Goal: Information Seeking & Learning: Understand process/instructions

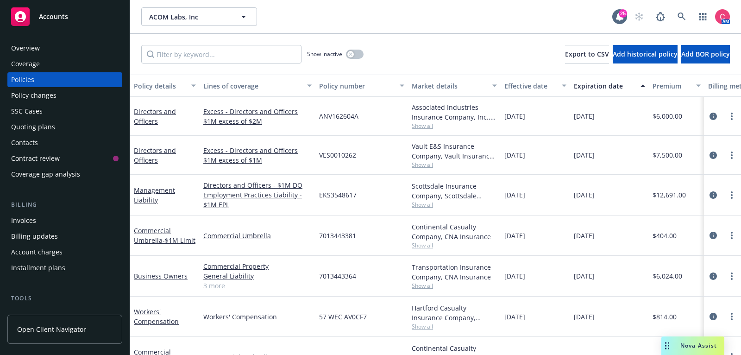
click at [76, 20] on div "Accounts" at bounding box center [64, 16] width 107 height 19
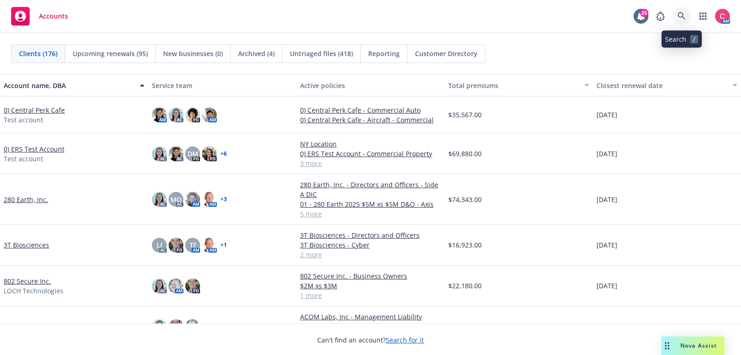
click at [684, 11] on link at bounding box center [682, 16] width 19 height 19
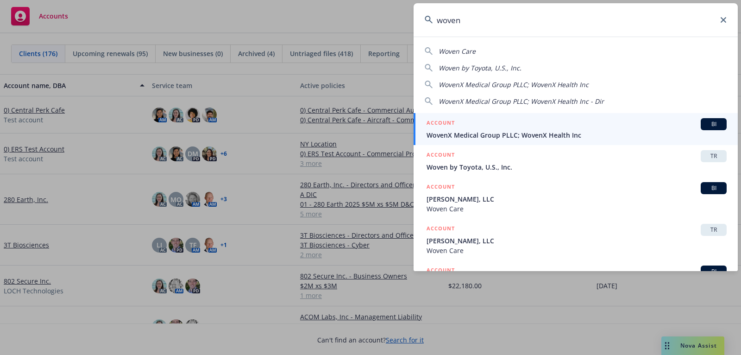
type input "woven"
click at [593, 125] on div "ACCOUNT BI" at bounding box center [577, 124] width 300 height 12
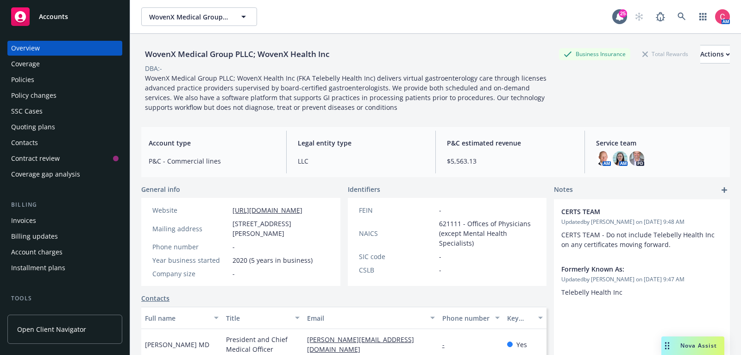
click at [40, 77] on div "Policies" at bounding box center [64, 79] width 107 height 15
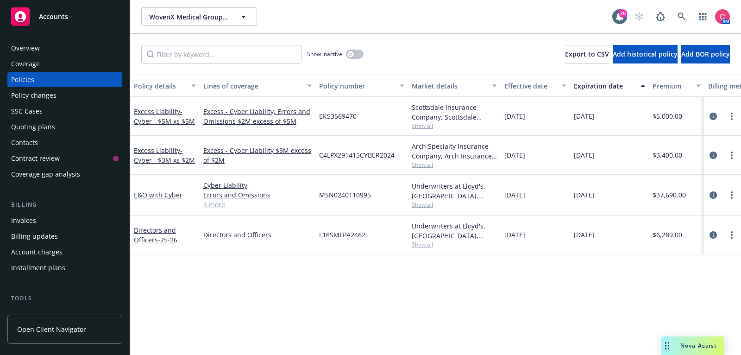
scroll to position [0, 283]
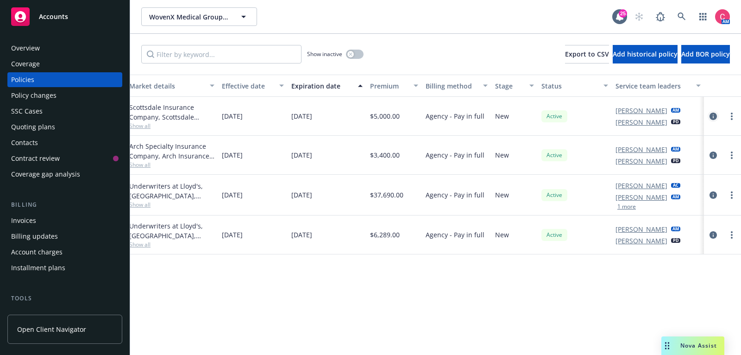
click at [713, 116] on icon "circleInformation" at bounding box center [713, 116] width 7 height 7
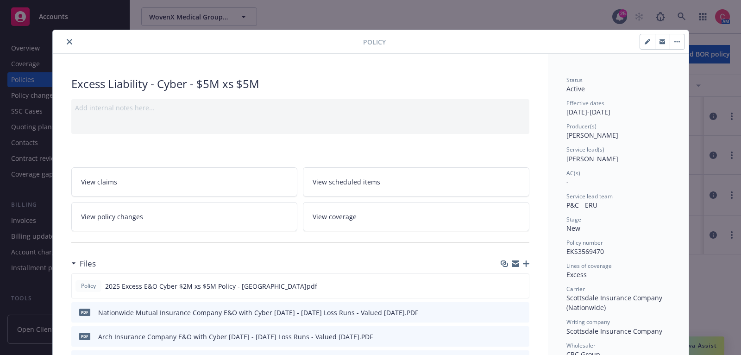
click at [647, 39] on icon "button" at bounding box center [648, 42] width 6 height 6
select select "NEW"
select select "other"
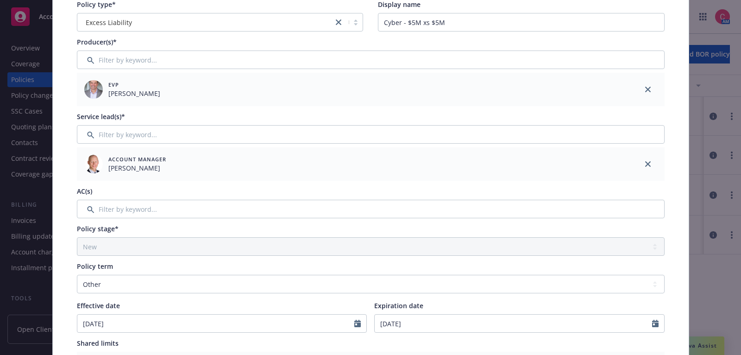
scroll to position [144, 0]
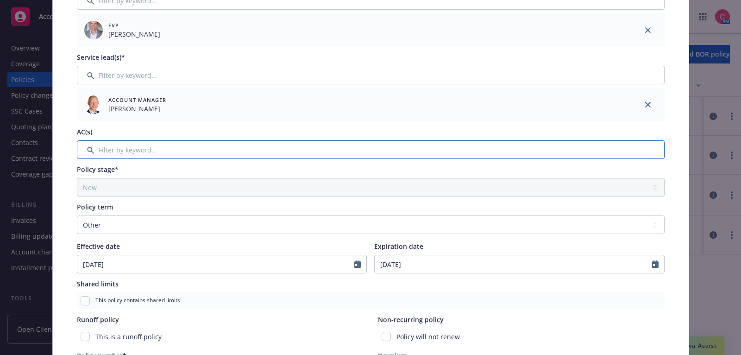
click at [293, 147] on input "Filter by keyword..." at bounding box center [371, 149] width 588 height 19
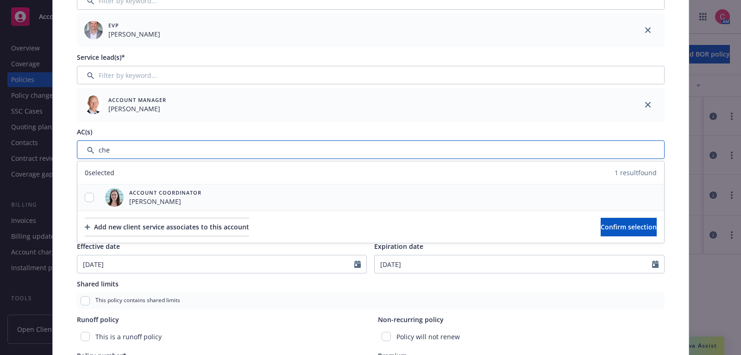
type input "che"
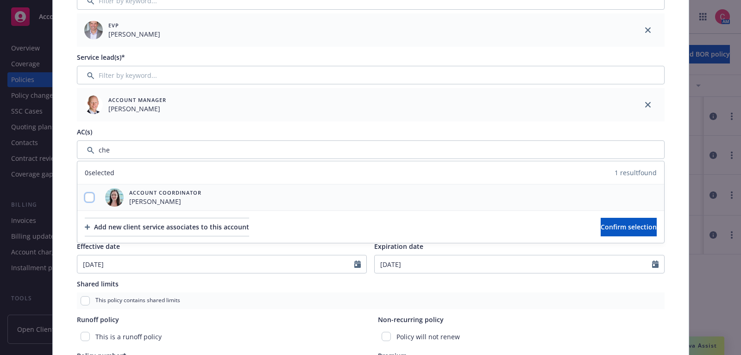
click at [86, 199] on input "checkbox" at bounding box center [89, 197] width 9 height 9
checkbox input "true"
click at [653, 221] on button "Confirm selection" at bounding box center [629, 227] width 56 height 19
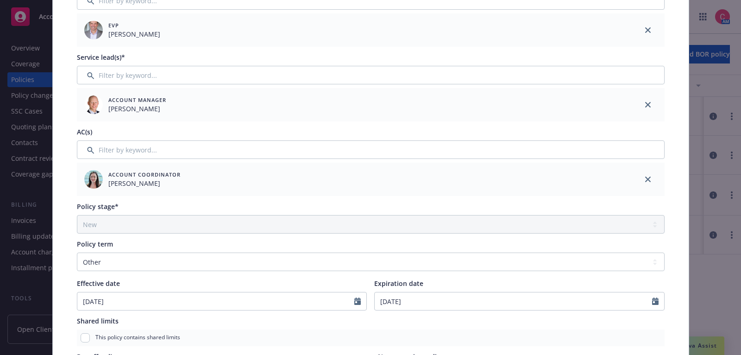
scroll to position [0, 0]
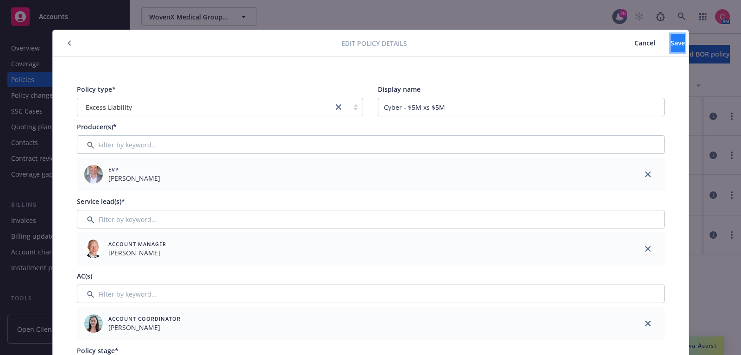
click at [671, 41] on span "Save" at bounding box center [678, 42] width 14 height 9
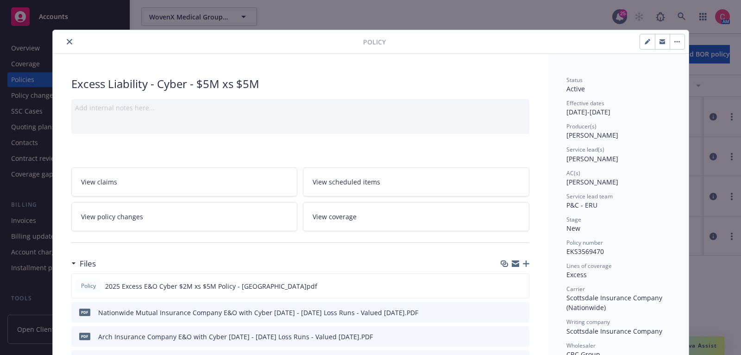
click at [65, 34] on div "Policy" at bounding box center [371, 42] width 636 height 24
click at [65, 35] on div "Policy" at bounding box center [371, 42] width 636 height 24
click at [68, 44] on button "close" at bounding box center [69, 41] width 11 height 11
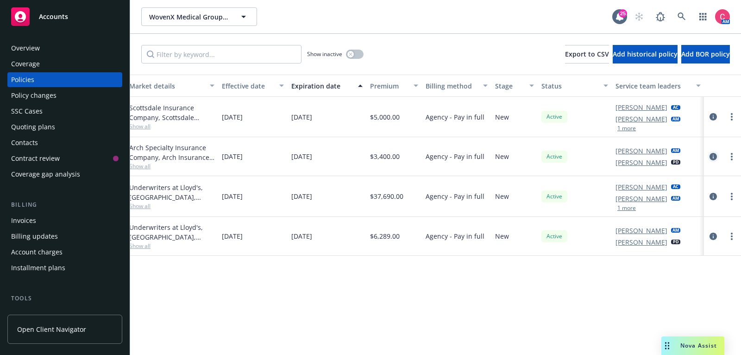
click at [714, 155] on icon "circleInformation" at bounding box center [713, 156] width 7 height 7
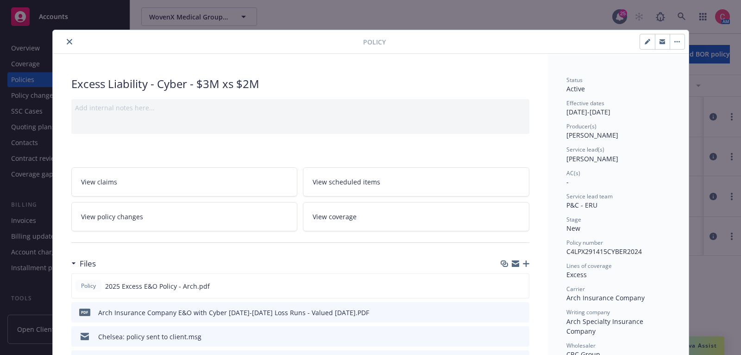
click at [651, 42] on button "button" at bounding box center [647, 41] width 15 height 15
select select "NEW"
select select "other"
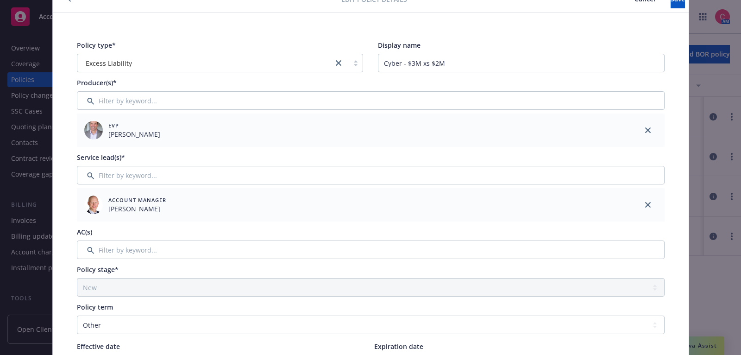
scroll to position [47, 0]
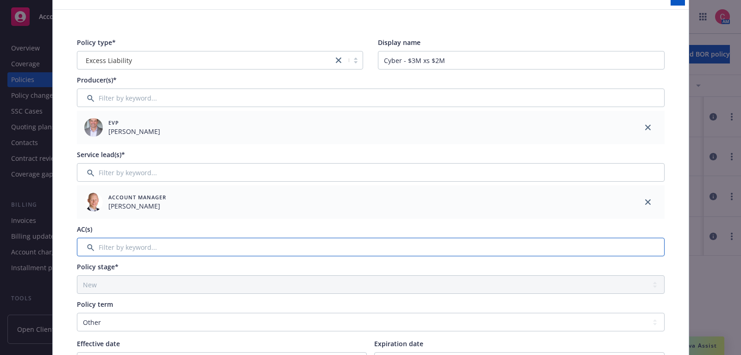
click at [294, 252] on input "Filter by keyword..." at bounding box center [371, 247] width 588 height 19
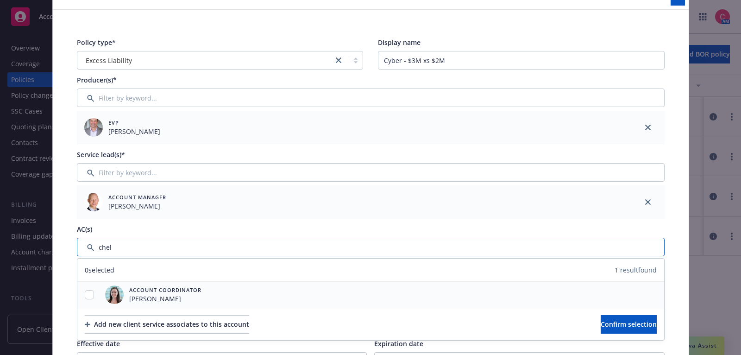
type input "chel"
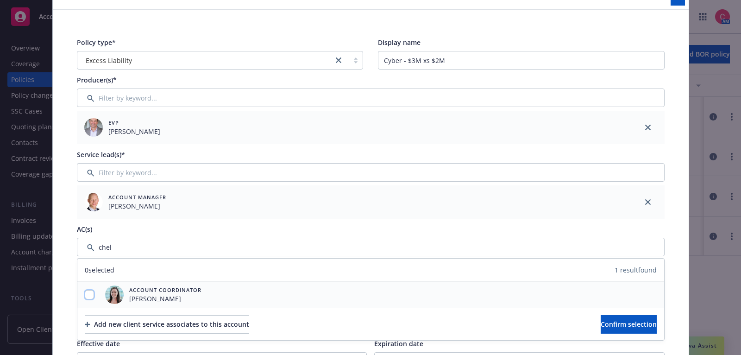
click at [85, 293] on input "checkbox" at bounding box center [89, 294] width 9 height 9
checkbox input "true"
click at [601, 328] on button "Confirm selection" at bounding box center [629, 324] width 56 height 19
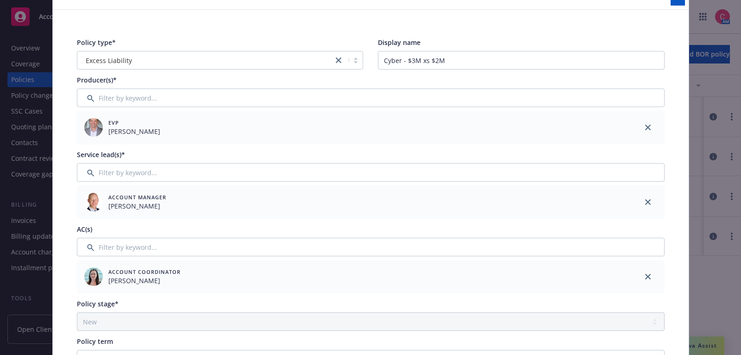
scroll to position [0, 0]
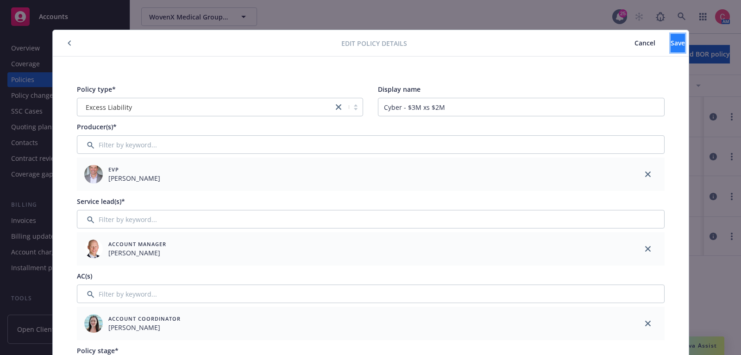
click at [677, 50] on button "Save" at bounding box center [678, 43] width 14 height 19
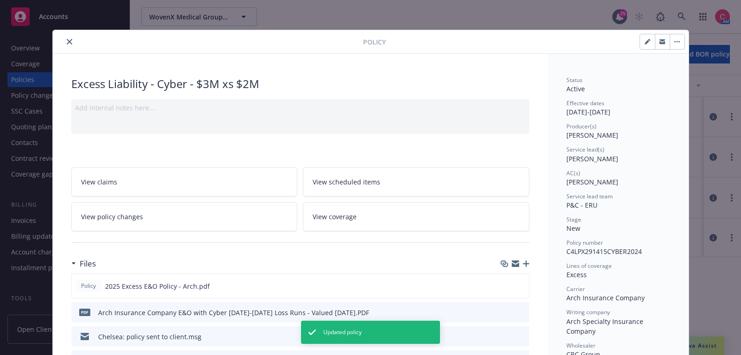
click at [74, 42] on button "close" at bounding box center [69, 41] width 11 height 11
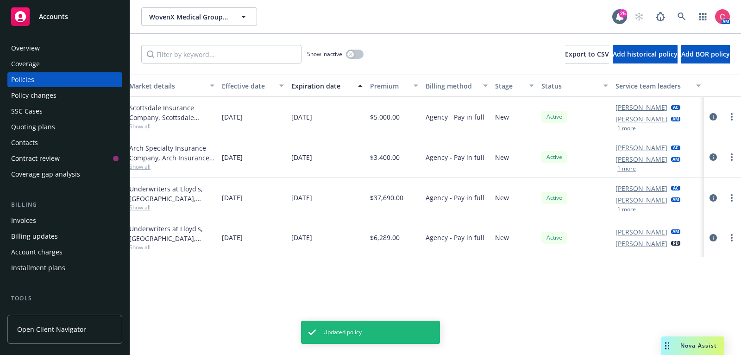
click at [717, 192] on div at bounding box center [723, 197] width 30 height 11
click at [713, 195] on icon "circleInformation" at bounding box center [713, 197] width 7 height 7
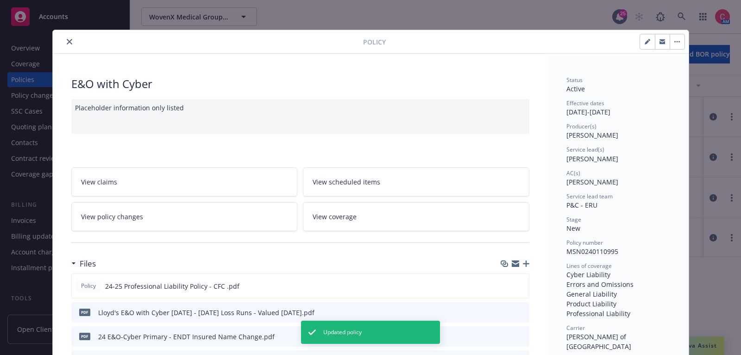
click at [644, 44] on button "button" at bounding box center [647, 41] width 15 height 15
select select "NEW"
select select "12"
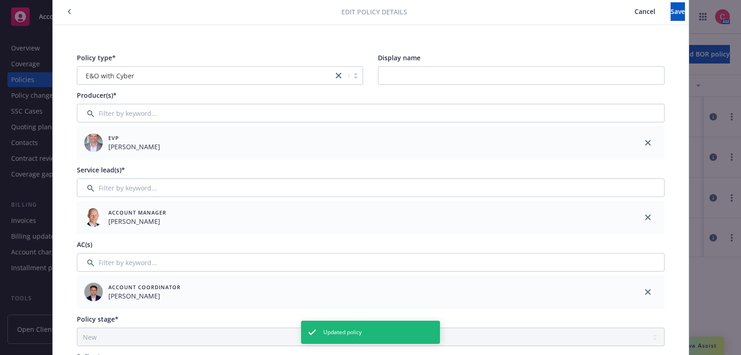
scroll to position [34, 0]
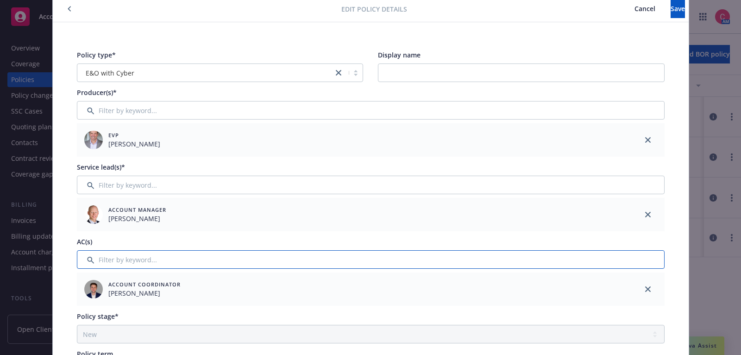
click at [596, 251] on input "Filter by keyword..." at bounding box center [371, 259] width 588 height 19
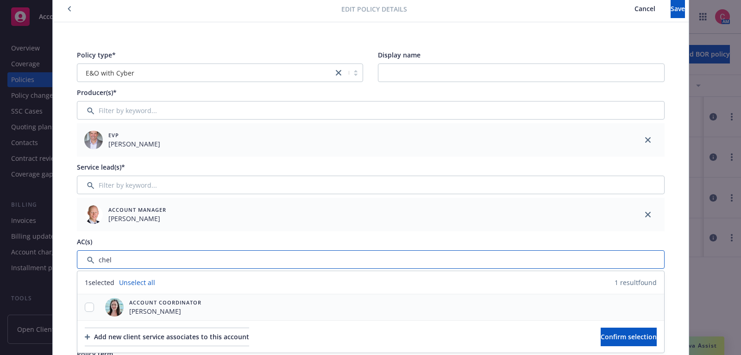
type input "chel"
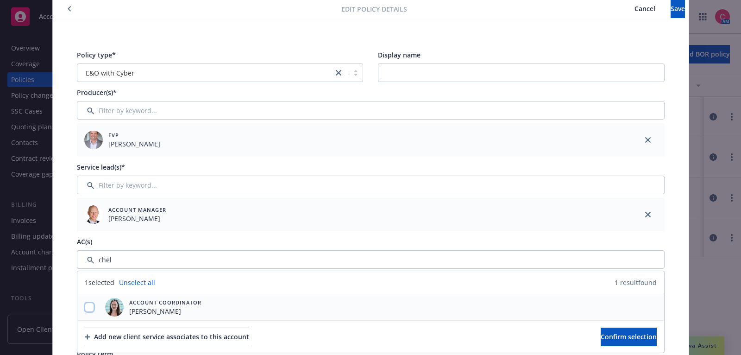
click at [87, 308] on input "checkbox" at bounding box center [89, 306] width 9 height 9
checkbox input "true"
click at [604, 340] on button "Confirm selection" at bounding box center [629, 336] width 56 height 19
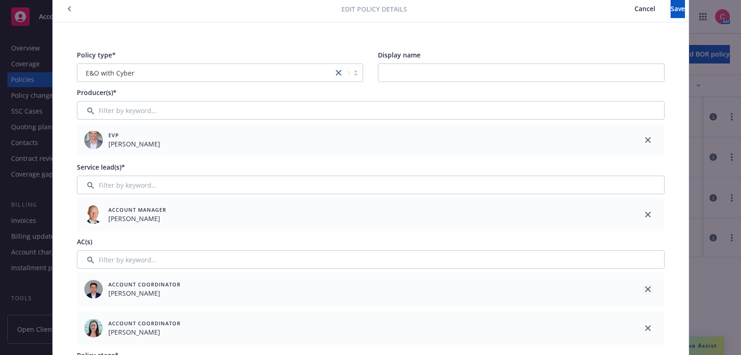
click at [648, 284] on link "close" at bounding box center [647, 288] width 11 height 11
click at [677, 5] on button "Save" at bounding box center [678, 9] width 14 height 19
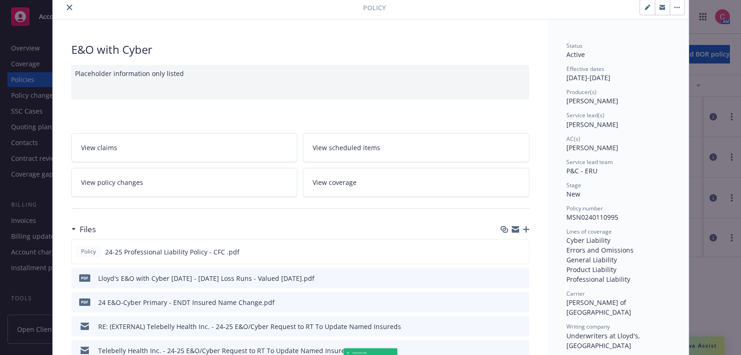
scroll to position [33, 0]
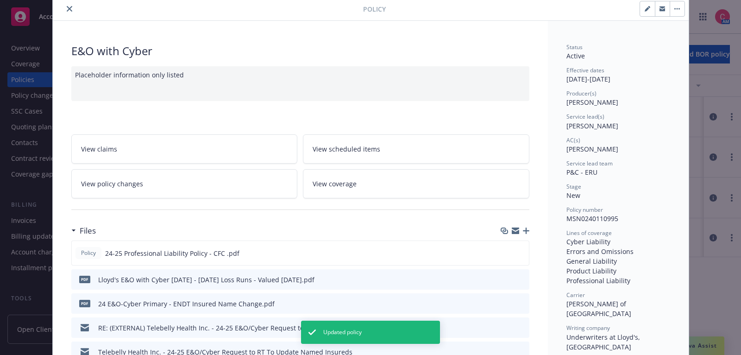
click at [72, 6] on button "close" at bounding box center [69, 8] width 11 height 11
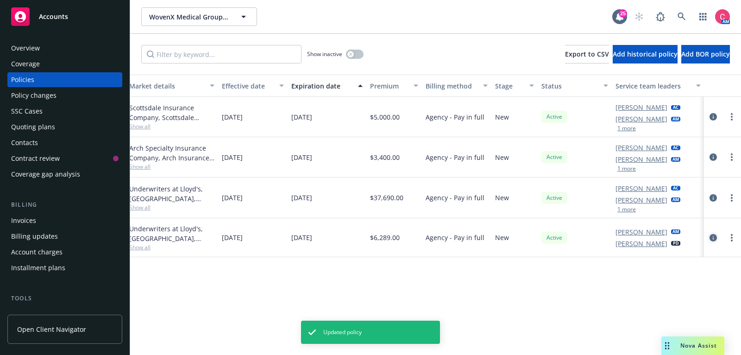
click at [715, 236] on icon "circleInformation" at bounding box center [713, 237] width 7 height 7
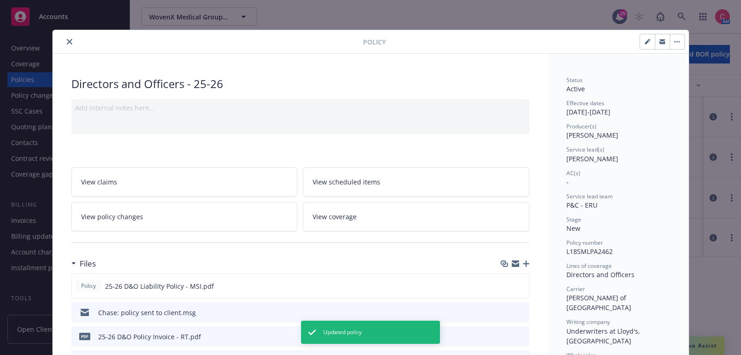
click at [648, 40] on icon "button" at bounding box center [647, 42] width 5 height 5
select select "NEW"
select select "12"
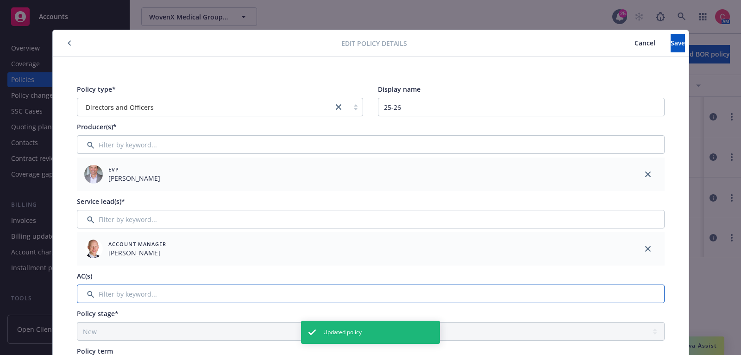
click at [432, 294] on input "Filter by keyword..." at bounding box center [371, 293] width 588 height 19
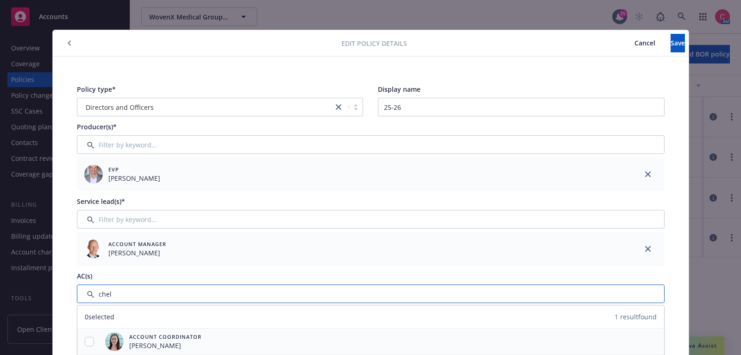
type input "chel"
click at [84, 334] on div at bounding box center [89, 341] width 24 height 26
click at [87, 339] on input "checkbox" at bounding box center [89, 341] width 9 height 9
checkbox input "true"
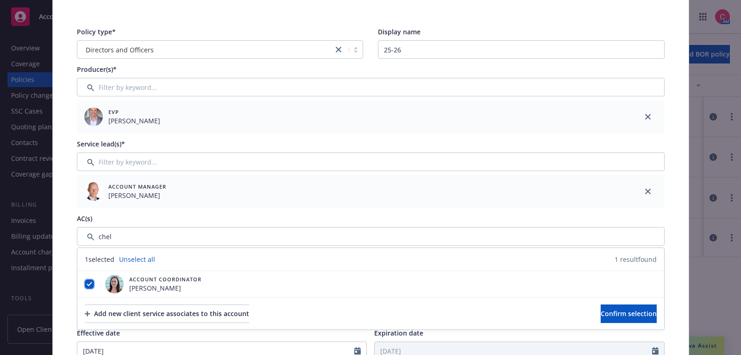
scroll to position [59, 0]
click at [593, 320] on div "Add new client service associates to this account Confirm selection" at bounding box center [370, 312] width 587 height 32
click at [601, 315] on span "Confirm selection" at bounding box center [629, 312] width 56 height 9
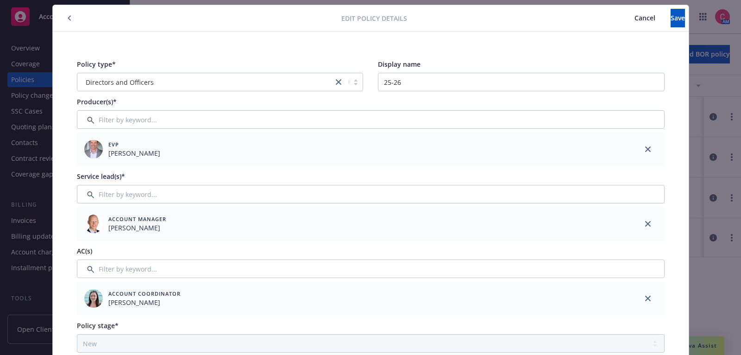
scroll to position [0, 0]
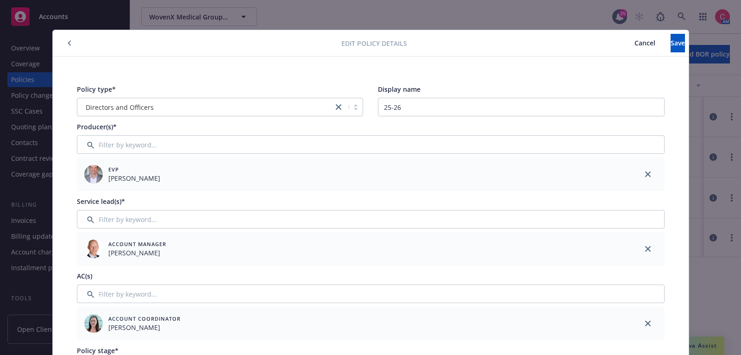
click at [669, 54] on div "Edit policy details Cancel Save" at bounding box center [371, 43] width 636 height 26
click at [671, 43] on span "Save" at bounding box center [678, 42] width 14 height 9
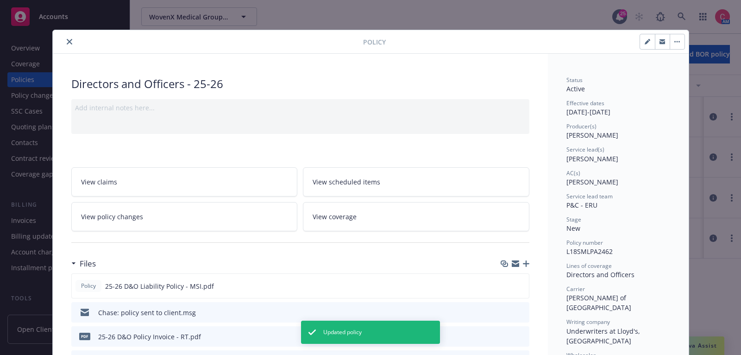
click at [71, 37] on button "close" at bounding box center [69, 41] width 11 height 11
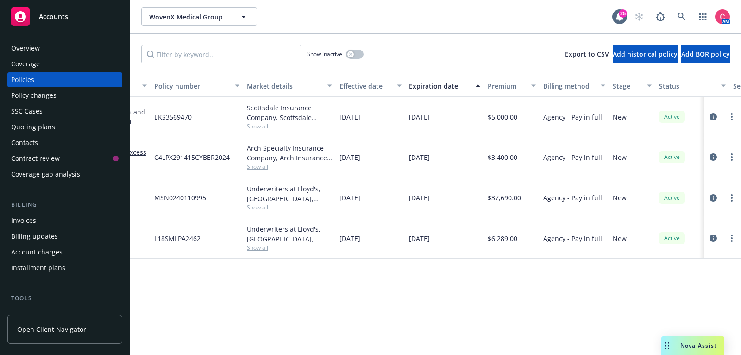
scroll to position [0, 283]
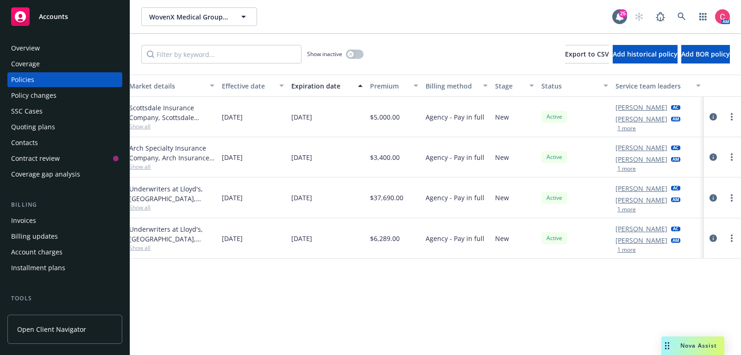
click at [627, 182] on div "Chelsea Chalhoub AC Chase Smith AM 1 more" at bounding box center [658, 197] width 93 height 41
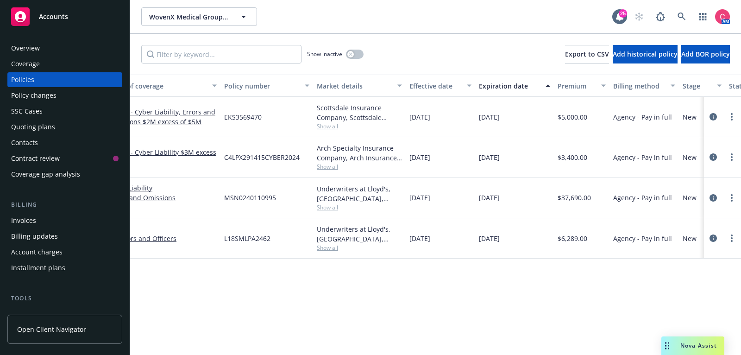
scroll to position [0, 0]
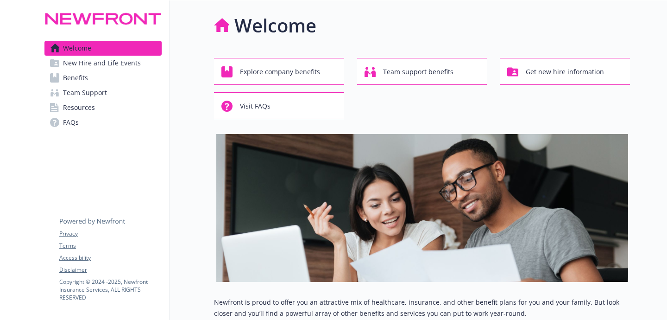
click at [110, 71] on link "Benefits" at bounding box center [102, 77] width 117 height 15
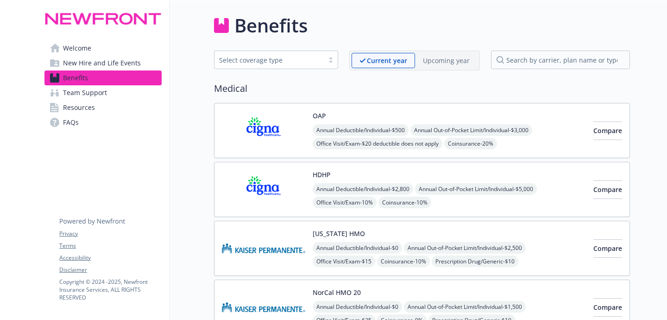
click at [284, 61] on div "Select coverage type" at bounding box center [269, 60] width 100 height 10
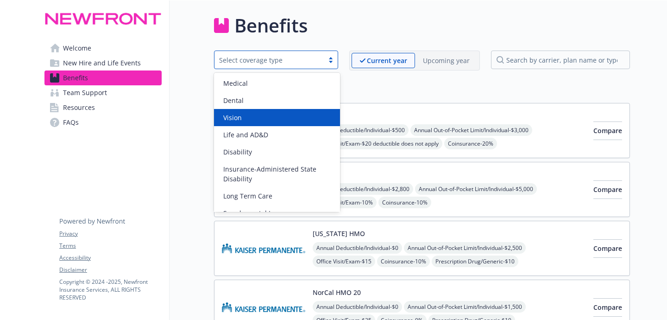
click at [280, 120] on div "Vision" at bounding box center [277, 118] width 115 height 10
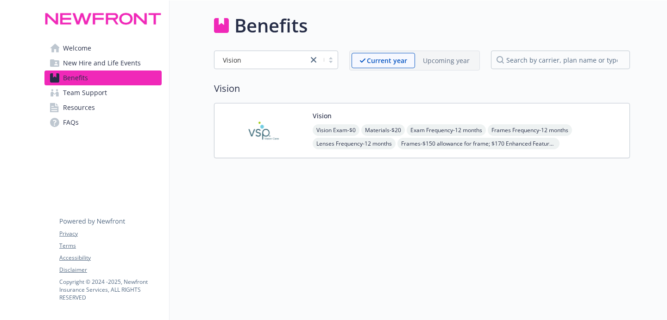
click at [280, 120] on img at bounding box center [263, 130] width 83 height 39
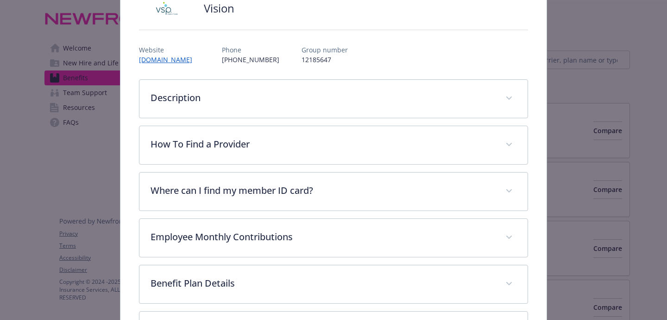
scroll to position [77, 0]
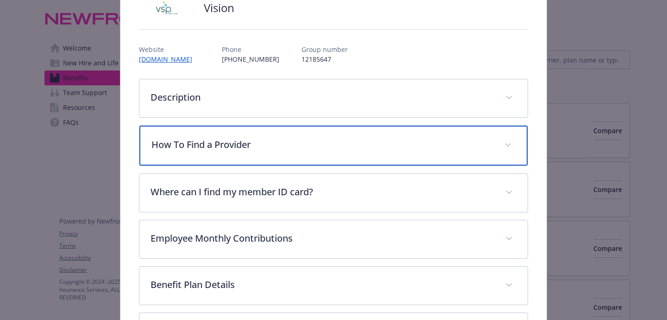
click at [308, 158] on div "How To Find a Provider" at bounding box center [333, 146] width 388 height 40
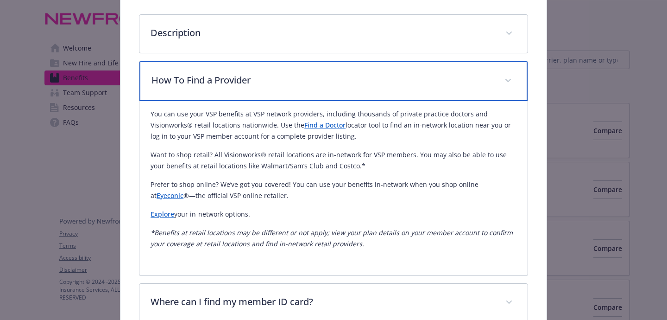
scroll to position [144, 0]
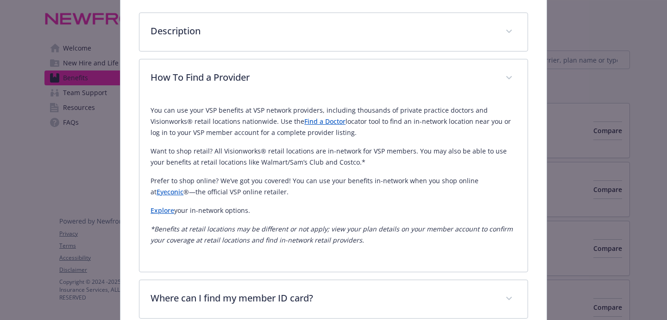
click at [330, 122] on link "Find a Doctor" at bounding box center [324, 121] width 41 height 9
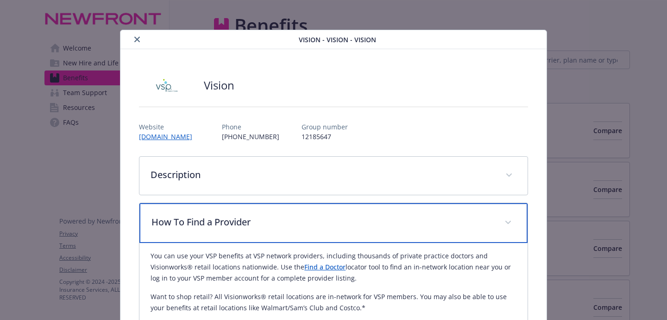
click at [205, 233] on div "How To Find a Provider" at bounding box center [333, 223] width 388 height 40
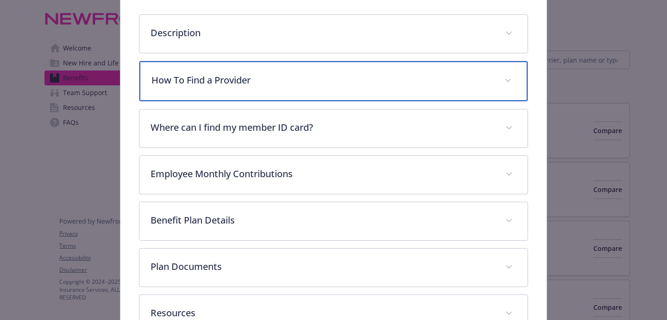
scroll to position [145, 0]
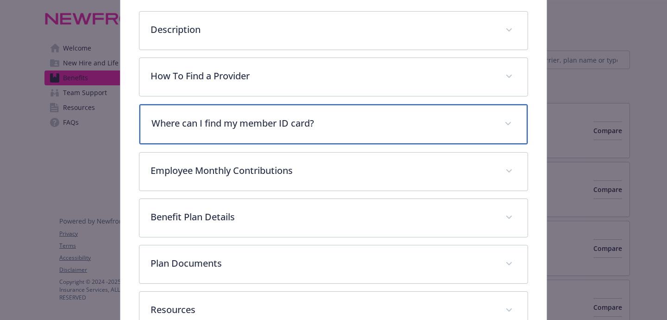
click at [232, 139] on div "Where can I find my member ID card?" at bounding box center [333, 124] width 388 height 40
